Goal: Transaction & Acquisition: Purchase product/service

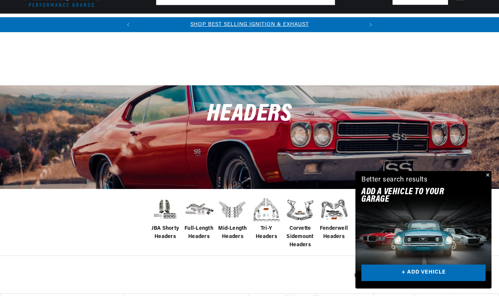
scroll to position [164, 0]
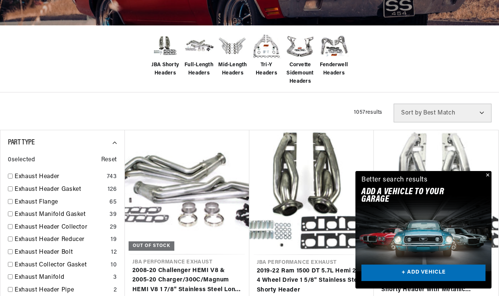
click at [137, 87] on div "JBA Shorty Headers Full-Length Headers Mid-Length Headers" at bounding box center [249, 58] width 499 height 67
click at [488, 175] on button "Close" at bounding box center [486, 175] width 9 height 9
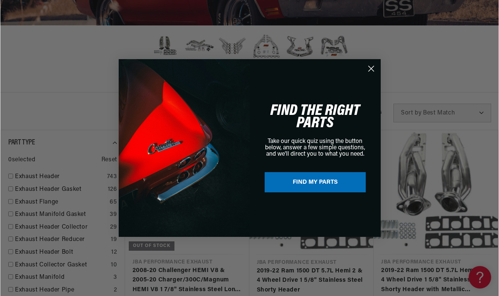
scroll to position [245, 0]
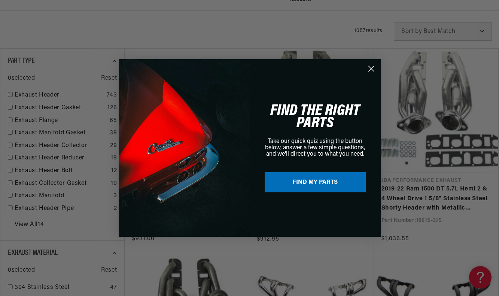
click at [371, 69] on circle "Close dialog" at bounding box center [371, 69] width 12 height 12
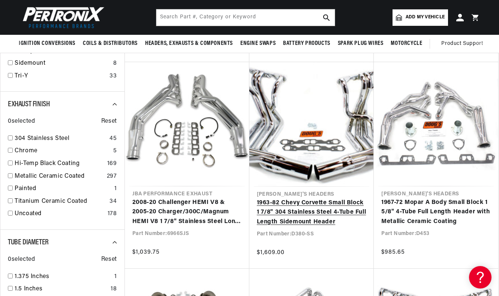
scroll to position [0, 0]
click at [293, 213] on link "1963-82 Chevy Corvette Small Block 1 7/8" 304 Stainless Steel 4-Tube Full Lengt…" at bounding box center [312, 213] width 110 height 29
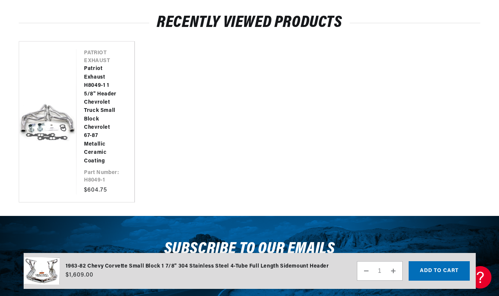
scroll to position [1554, 0]
